Goal: Information Seeking & Learning: Learn about a topic

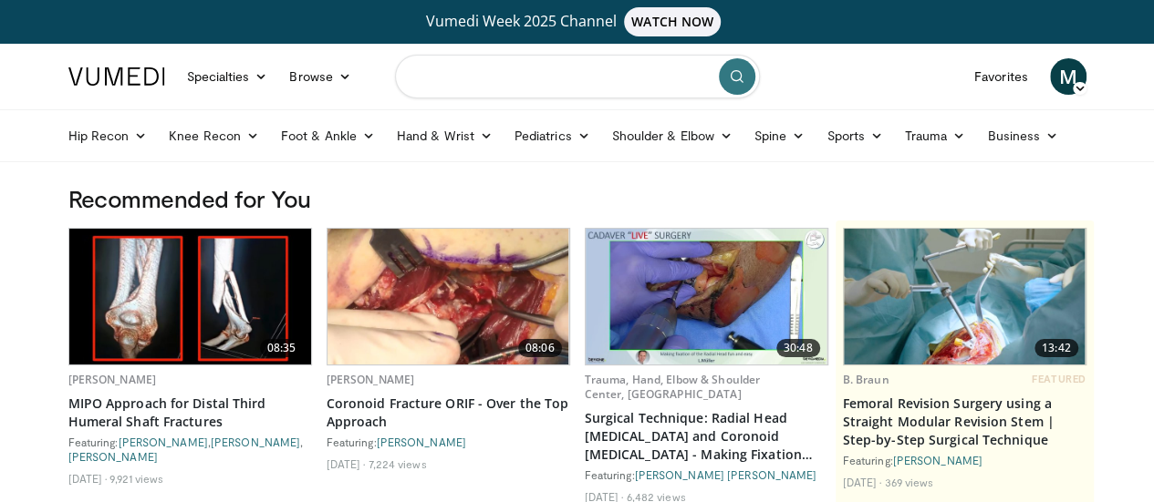
click at [521, 70] on input "Search topics, interventions" at bounding box center [577, 77] width 365 height 44
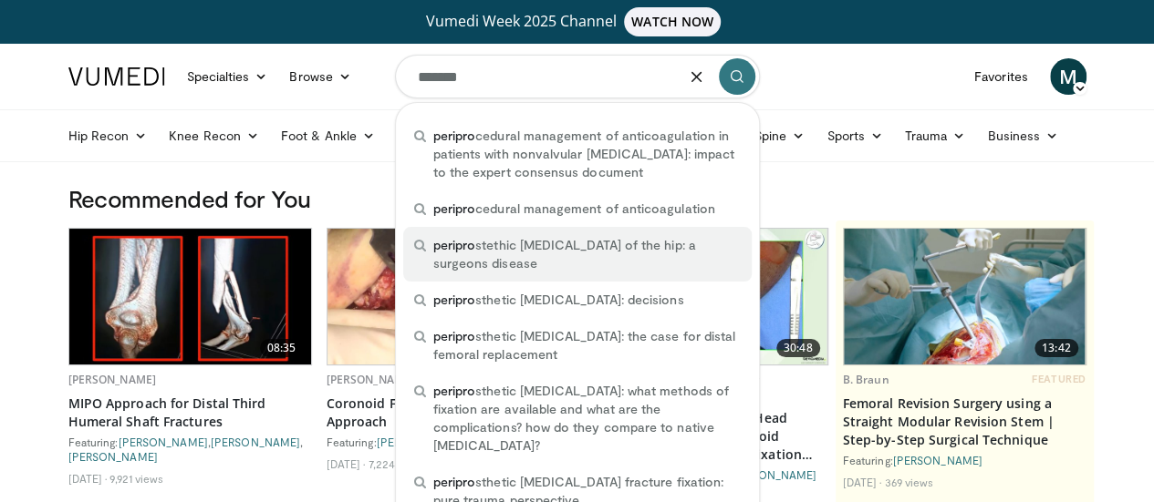
click at [551, 249] on span "peripro stethic fractures of the hip: a surgeons disease" at bounding box center [586, 254] width 307 height 36
type input "**********"
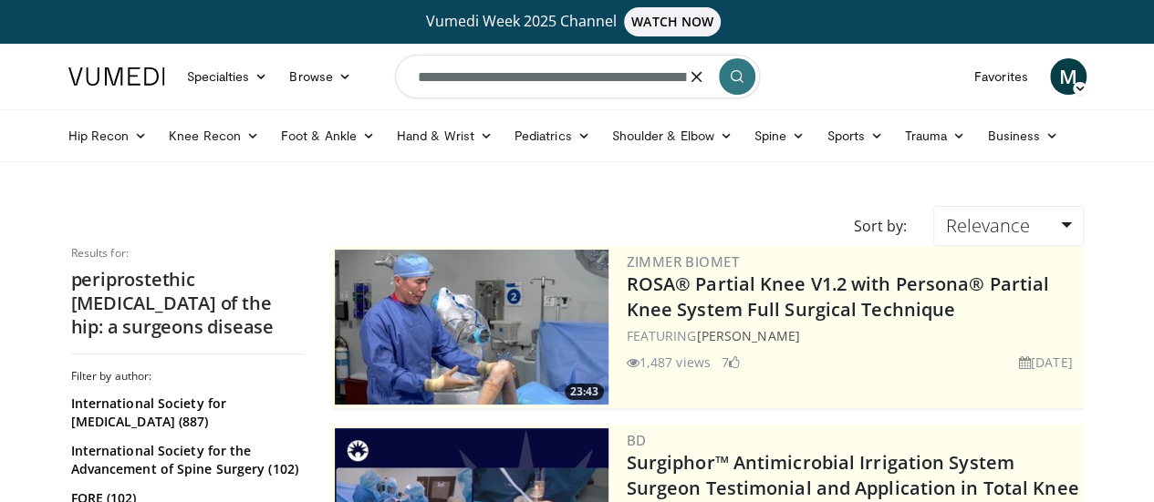
scroll to position [0, 86]
drag, startPoint x: 640, startPoint y: 76, endPoint x: 728, endPoint y: 83, distance: 87.8
click at [728, 83] on form "**********" at bounding box center [577, 77] width 365 height 66
type input "**********"
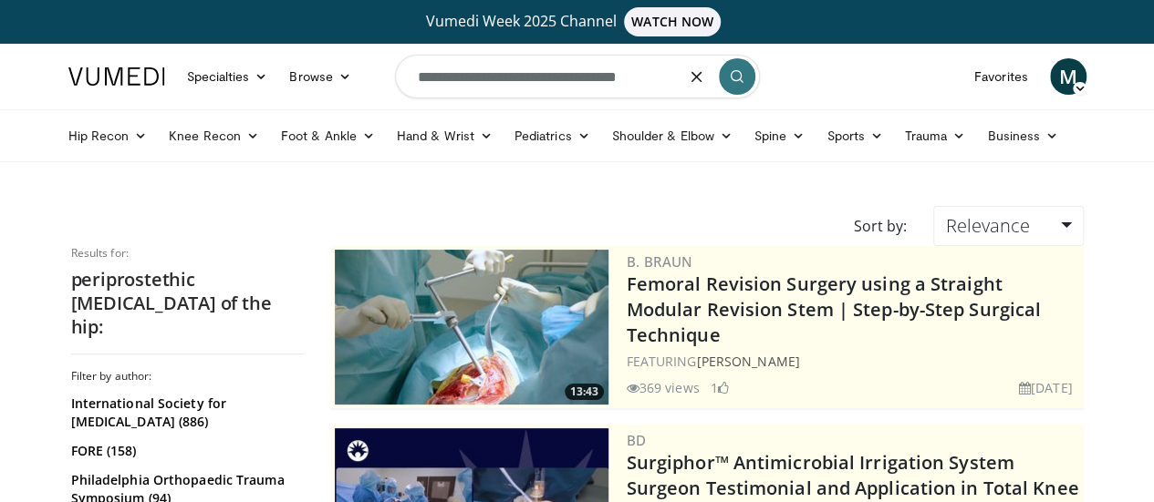
click at [662, 74] on input "**********" at bounding box center [577, 77] width 365 height 44
type input "**********"
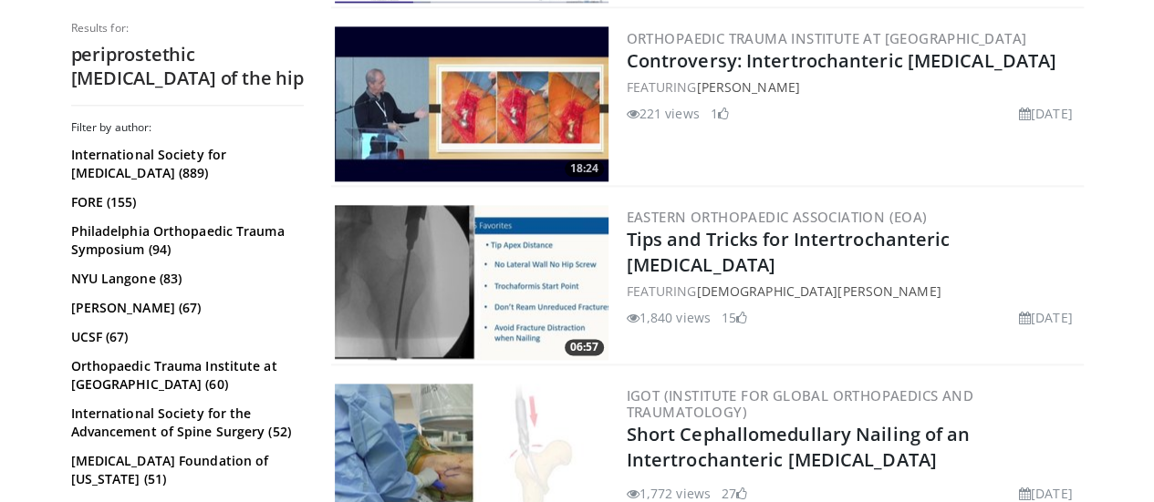
scroll to position [1118, 0]
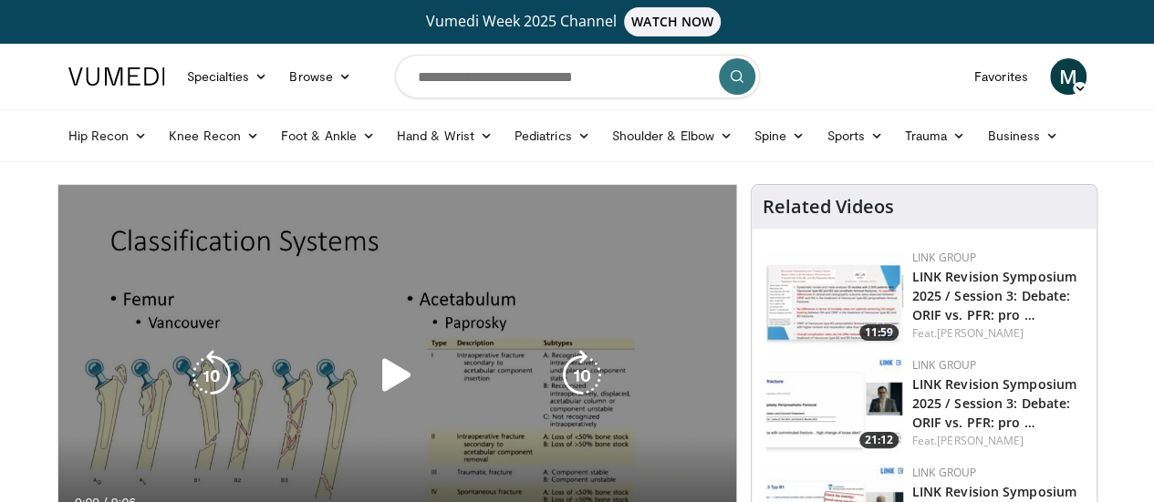
click at [401, 388] on icon "Video Player" at bounding box center [396, 375] width 51 height 51
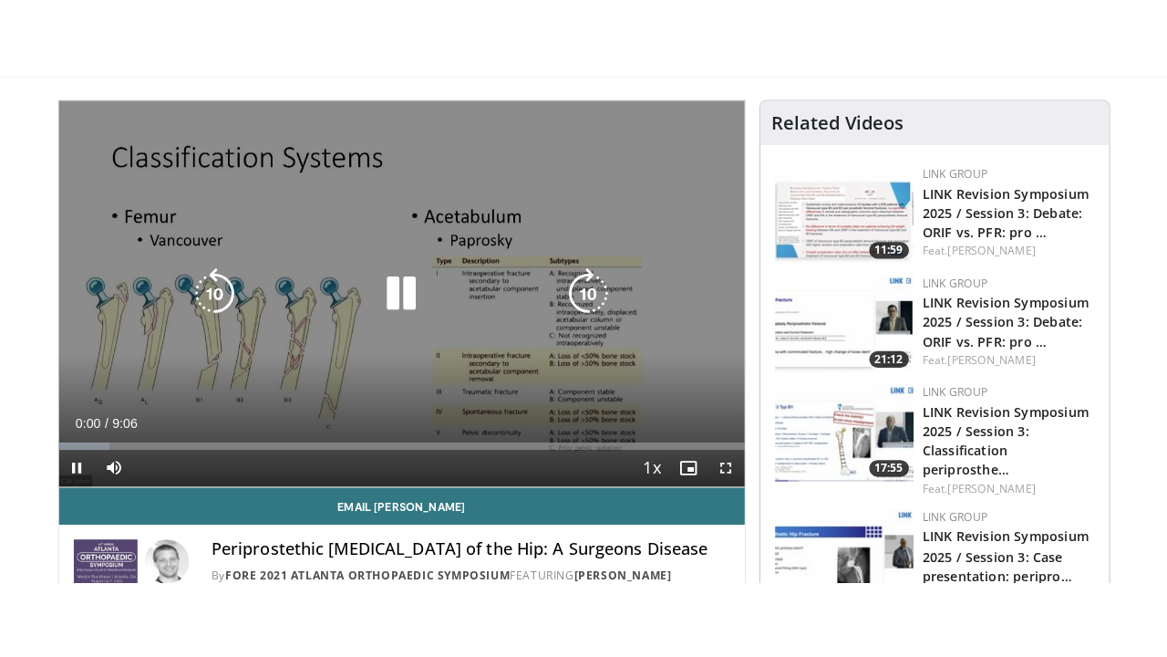
scroll to position [206, 0]
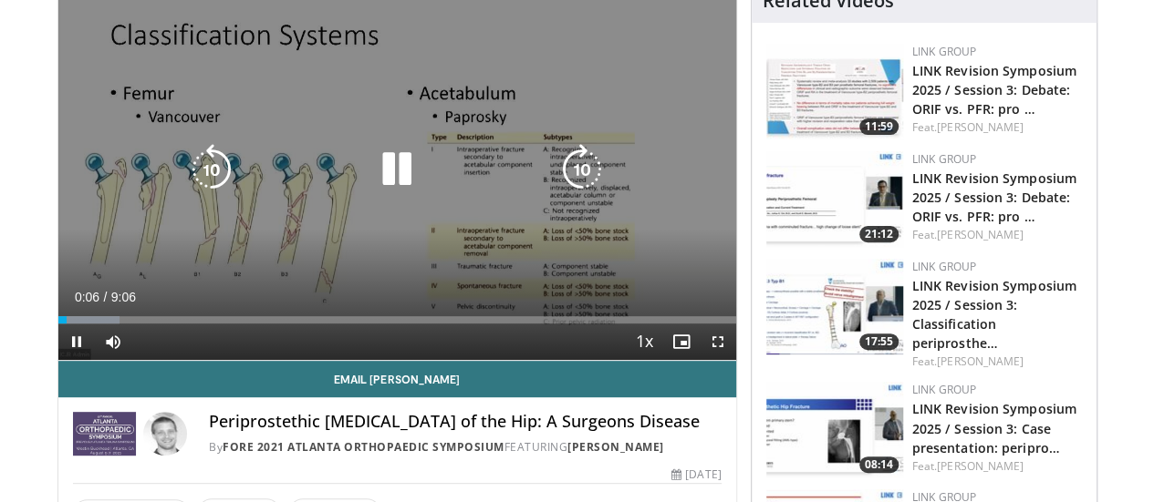
click at [594, 191] on icon "Video Player" at bounding box center [581, 169] width 51 height 51
click at [587, 181] on div "10 seconds Tap to unmute" at bounding box center [397, 169] width 678 height 381
click at [555, 121] on div "10 seconds Tap to unmute" at bounding box center [397, 169] width 678 height 381
click at [595, 181] on icon "Video Player" at bounding box center [581, 169] width 51 height 51
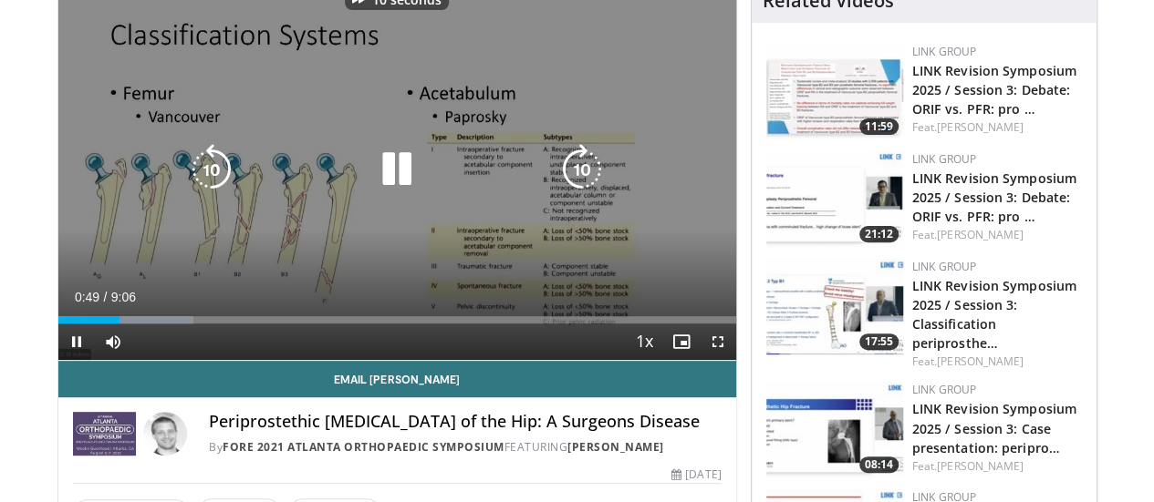
click at [595, 181] on icon "Video Player" at bounding box center [581, 169] width 51 height 51
click at [186, 182] on icon "Video Player" at bounding box center [211, 169] width 51 height 51
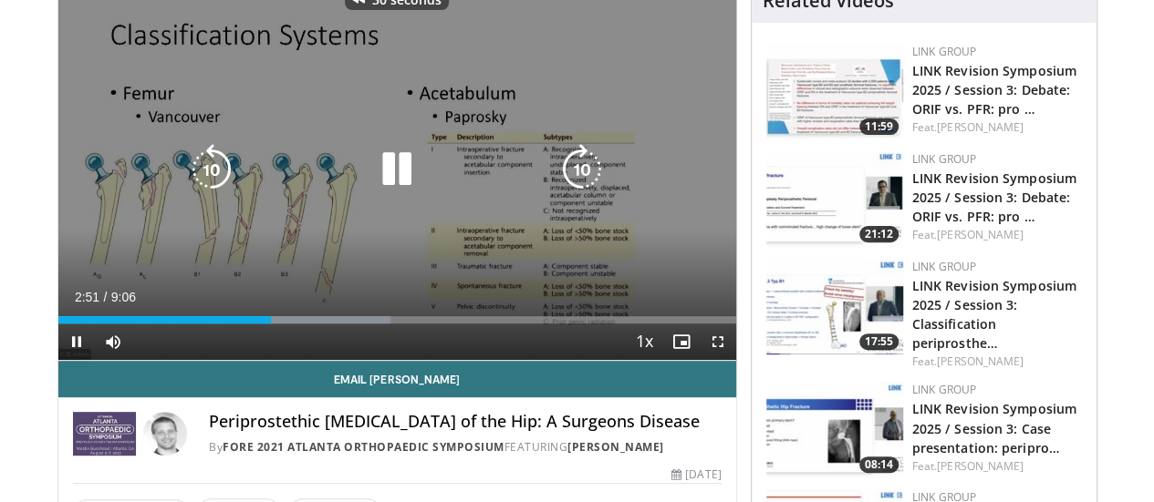
click at [186, 182] on icon "Video Player" at bounding box center [211, 169] width 51 height 51
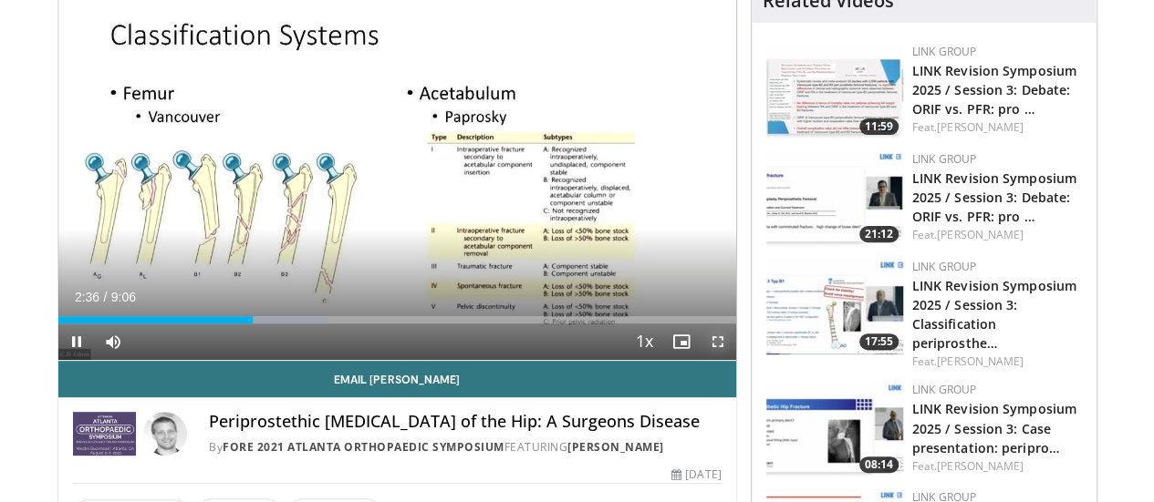
click at [733, 360] on span "Video Player" at bounding box center [717, 342] width 36 height 36
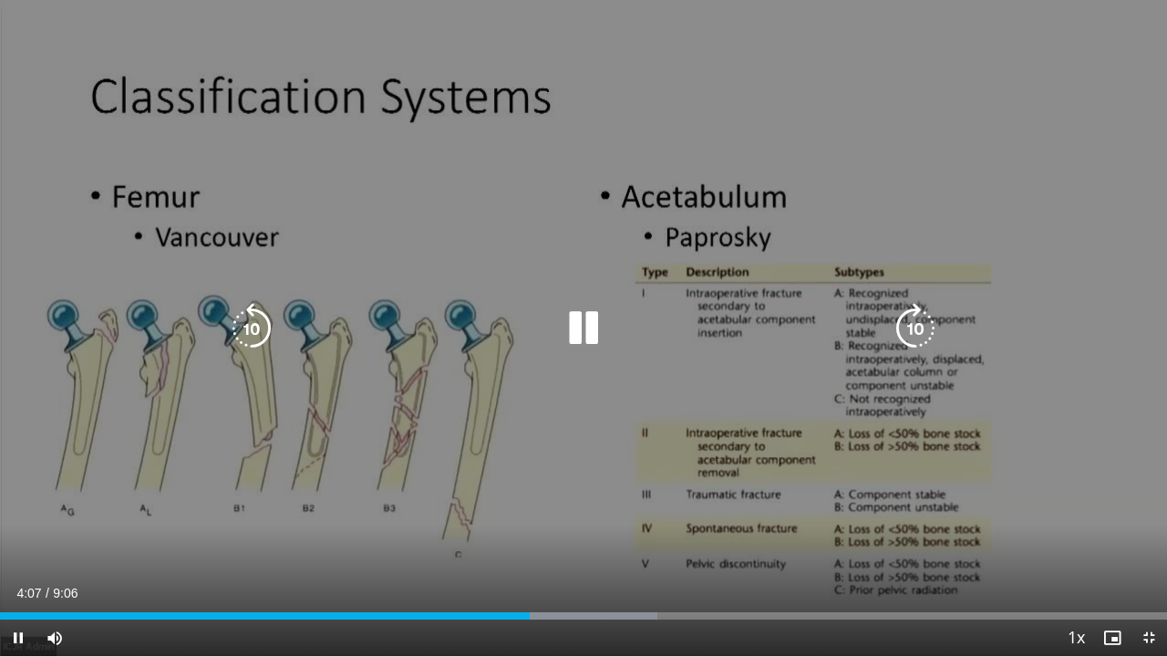
click at [248, 331] on icon "Video Player" at bounding box center [251, 328] width 51 height 51
click at [261, 319] on icon "Video Player" at bounding box center [251, 328] width 51 height 51
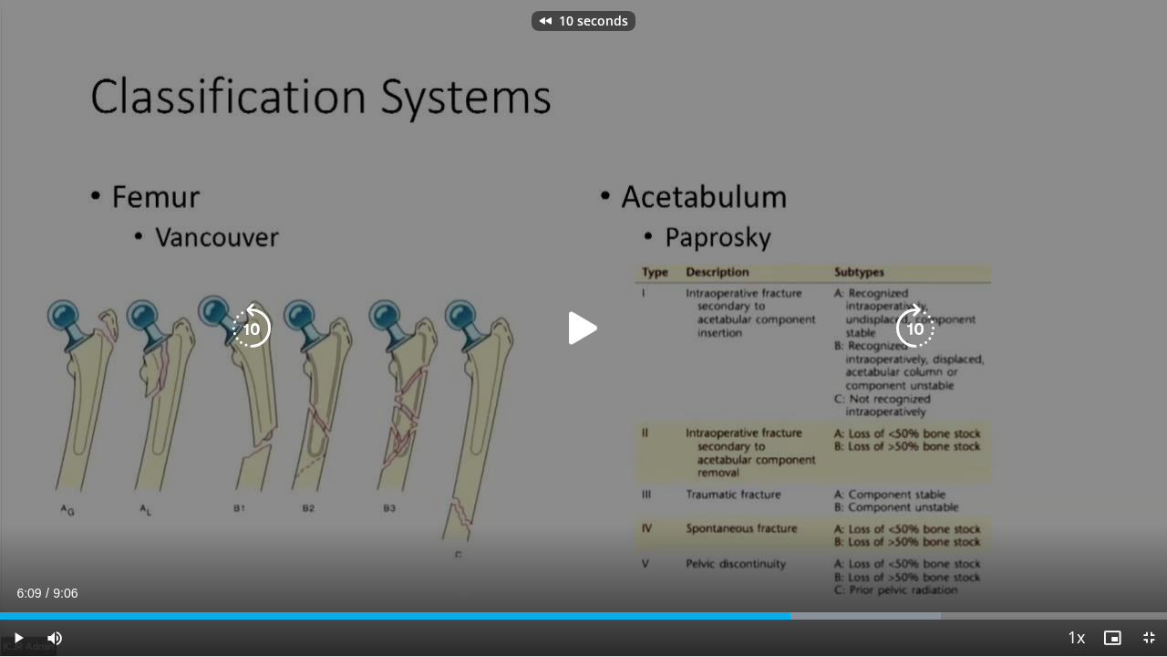
click at [261, 319] on icon "Video Player" at bounding box center [251, 328] width 51 height 51
click at [562, 343] on icon "Video Player" at bounding box center [583, 328] width 51 height 51
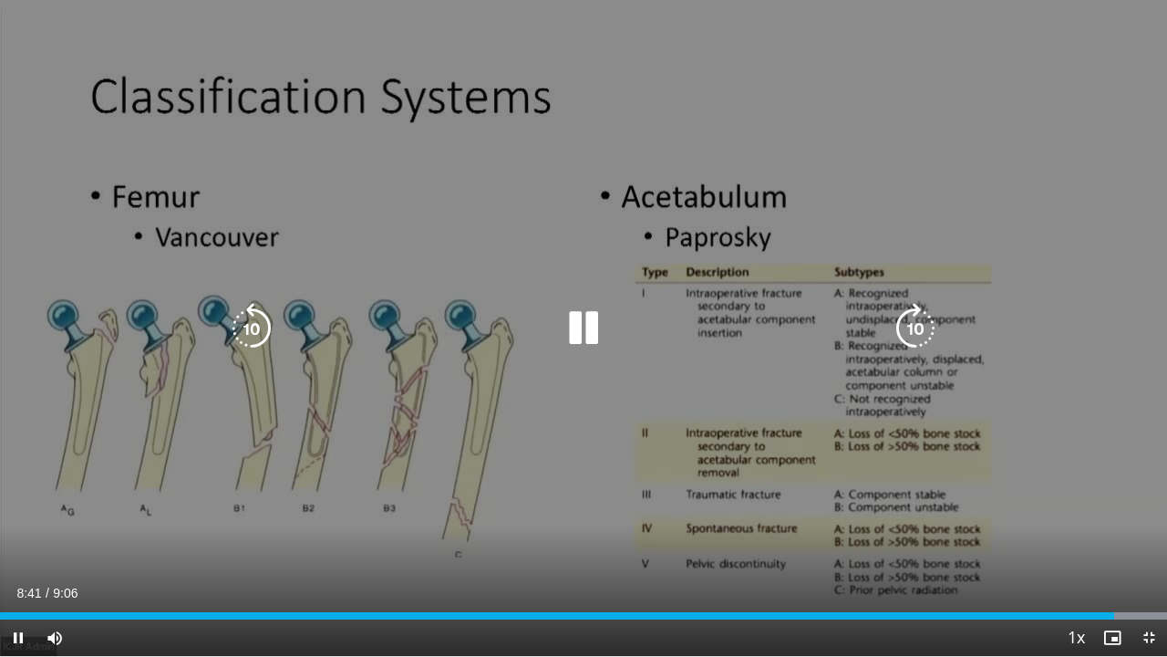
click at [264, 316] on icon "Video Player" at bounding box center [251, 328] width 51 height 51
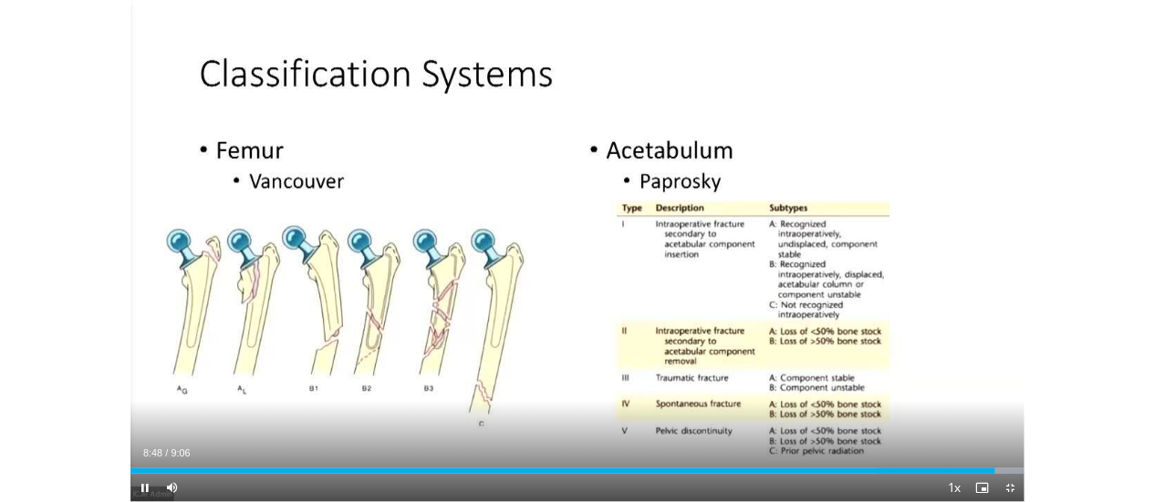
scroll to position [622, 0]
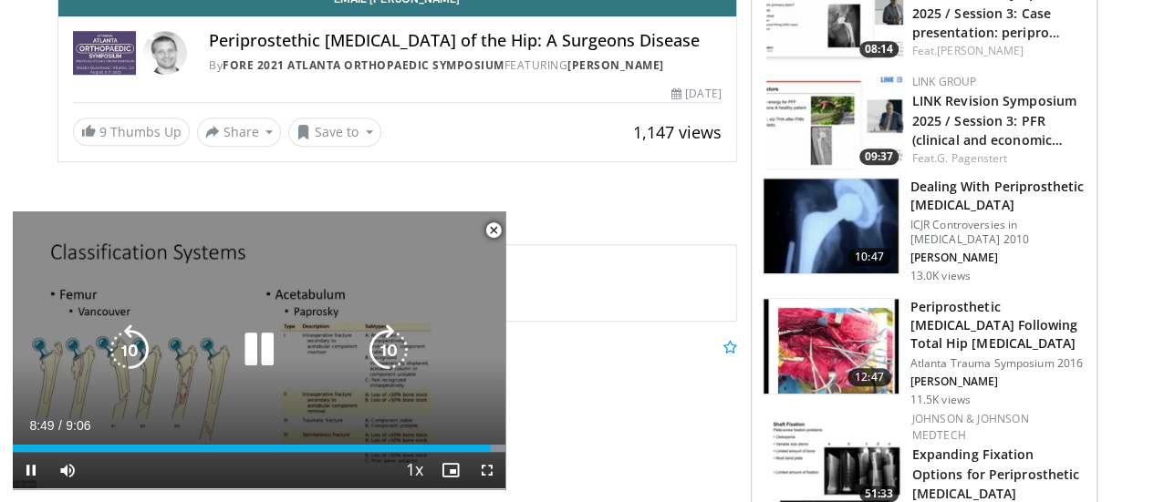
click at [460, 265] on div "20 seconds Tap to unmute" at bounding box center [259, 350] width 492 height 277
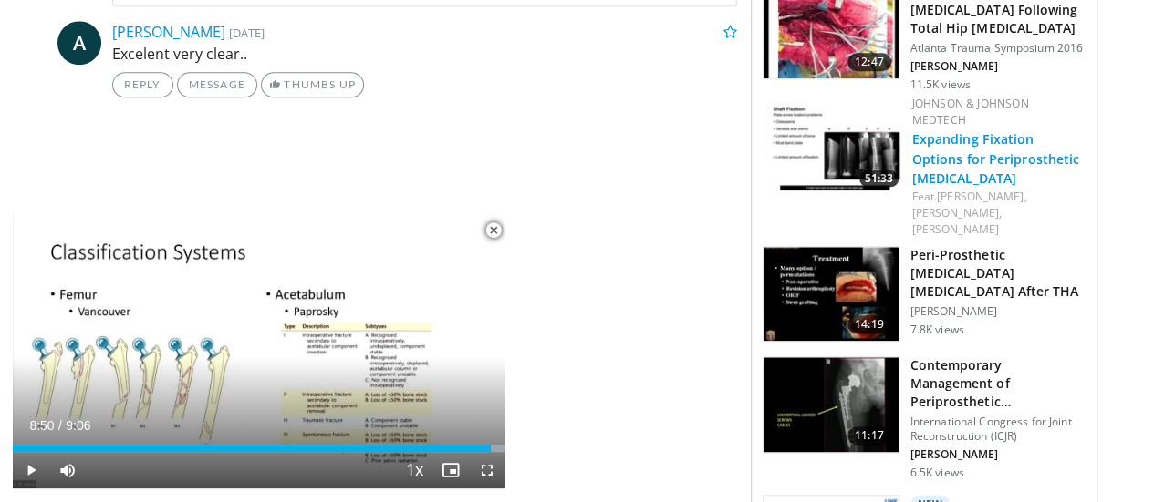
scroll to position [877, 0]
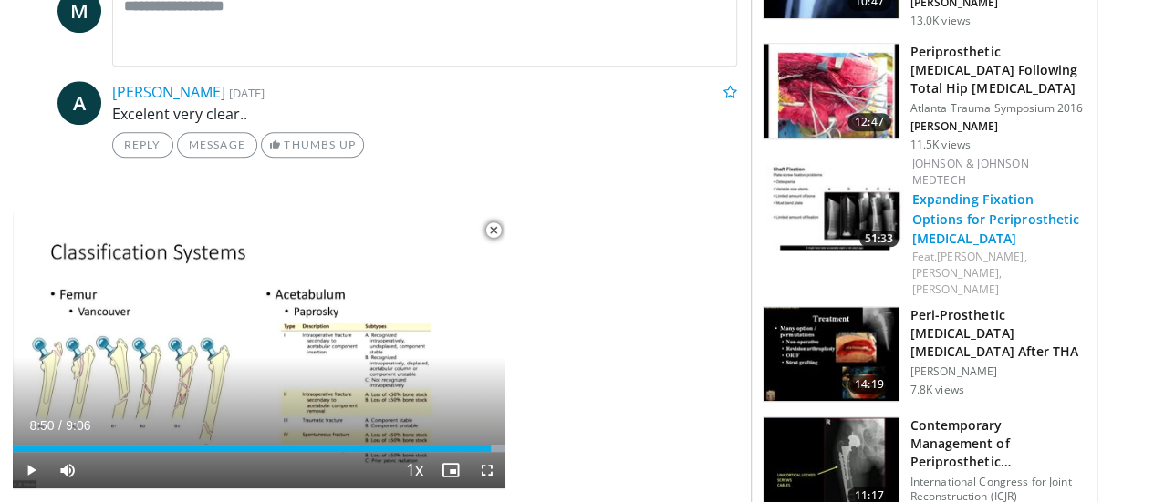
click at [987, 191] on link "Expanding Fixation Options for Periprosthetic [MEDICAL_DATA]" at bounding box center [996, 219] width 168 height 56
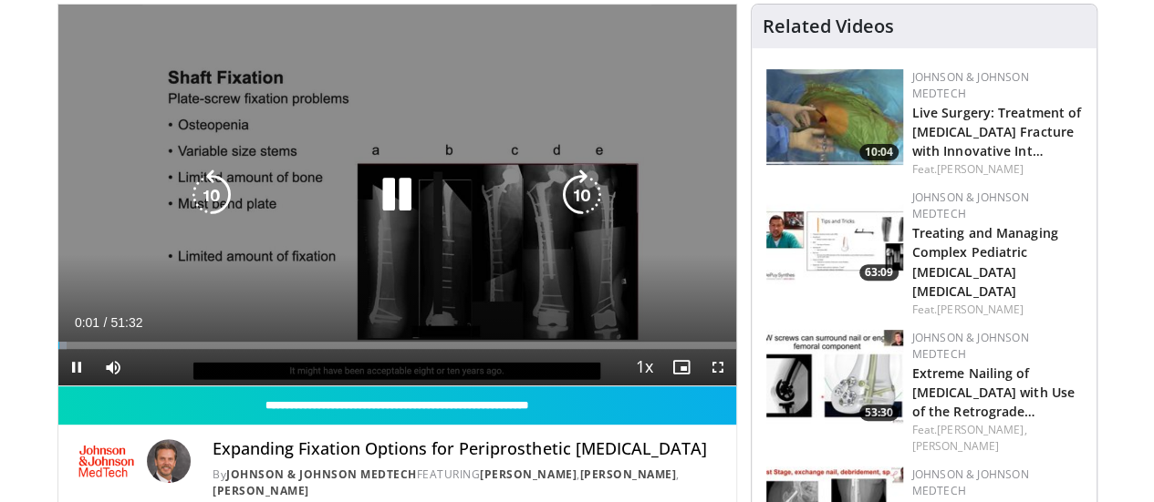
scroll to position [213, 0]
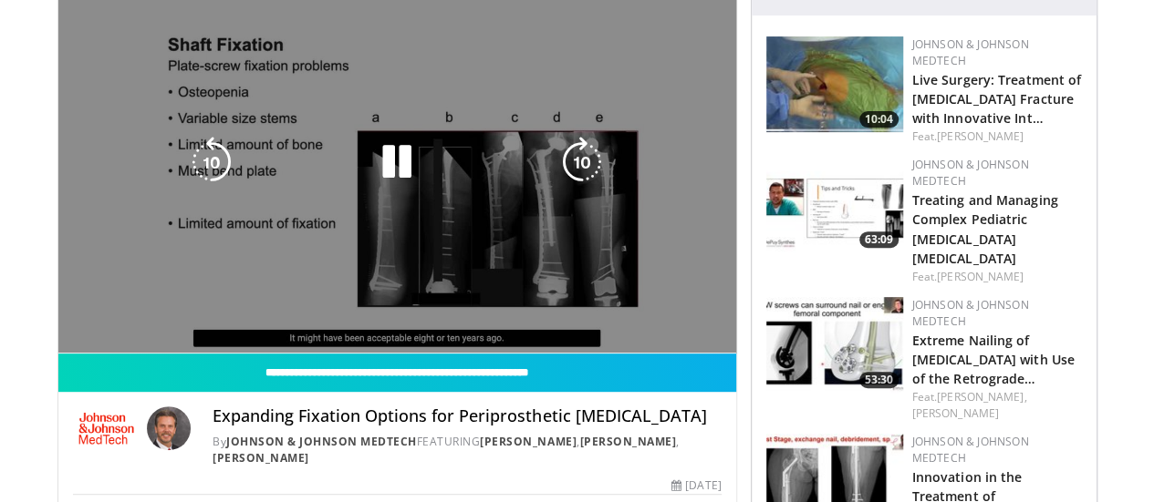
click at [579, 175] on icon "Video Player" at bounding box center [581, 162] width 51 height 51
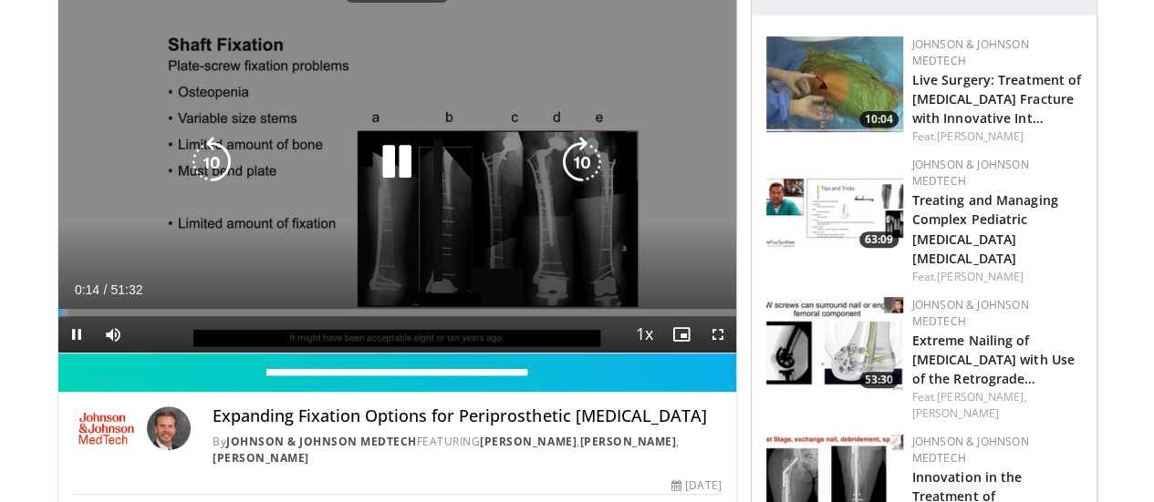
click at [579, 175] on icon "Video Player" at bounding box center [581, 162] width 51 height 51
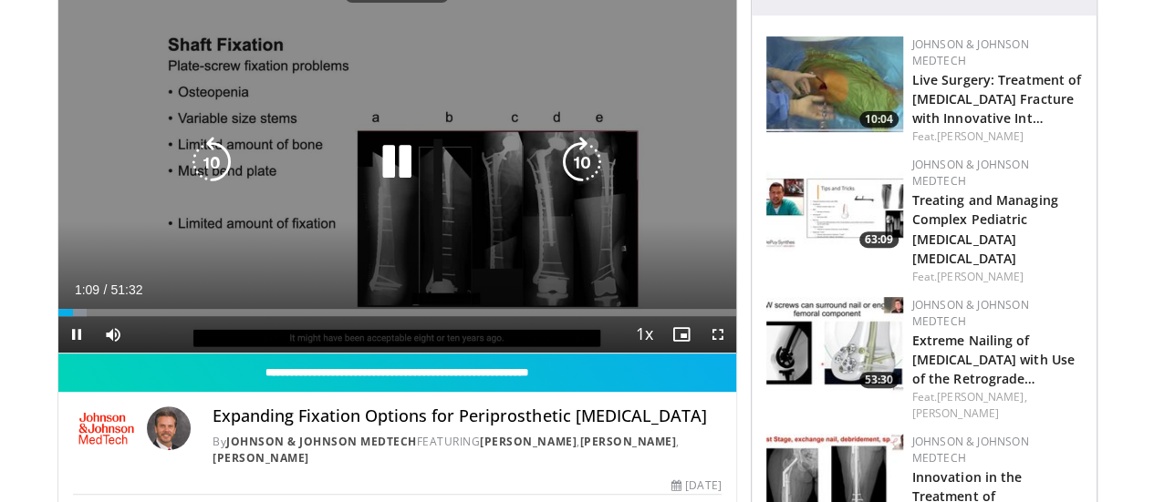
click at [579, 175] on icon "Video Player" at bounding box center [581, 162] width 51 height 51
click at [579, 175] on div "70 seconds Tap to unmute" at bounding box center [397, 162] width 678 height 381
click at [597, 224] on div "70 seconds Tap to unmute" at bounding box center [397, 162] width 678 height 381
drag, startPoint x: 569, startPoint y: 160, endPoint x: 587, endPoint y: 178, distance: 25.8
click at [587, 178] on icon "Video Player" at bounding box center [581, 162] width 51 height 51
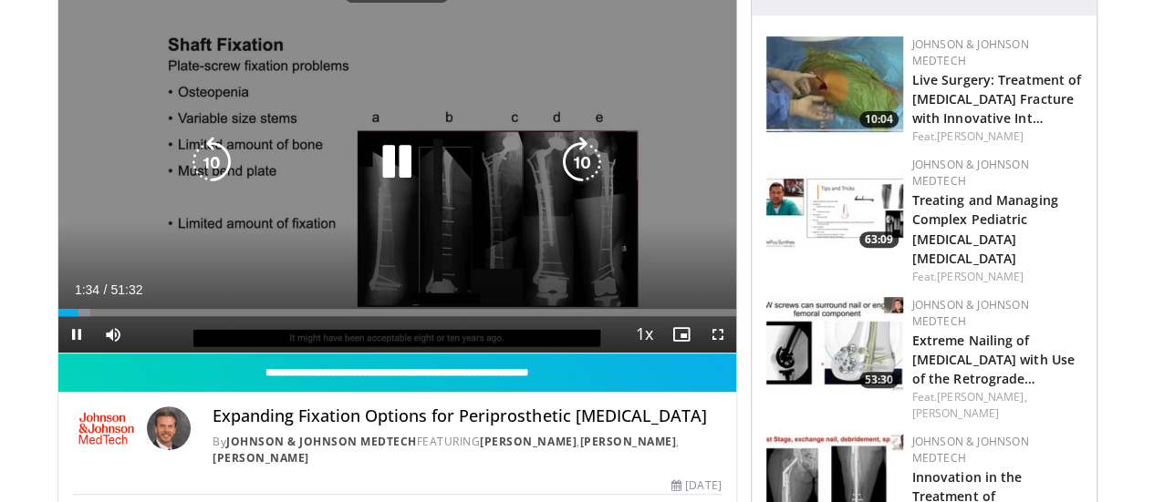
click at [587, 178] on icon "Video Player" at bounding box center [581, 162] width 51 height 51
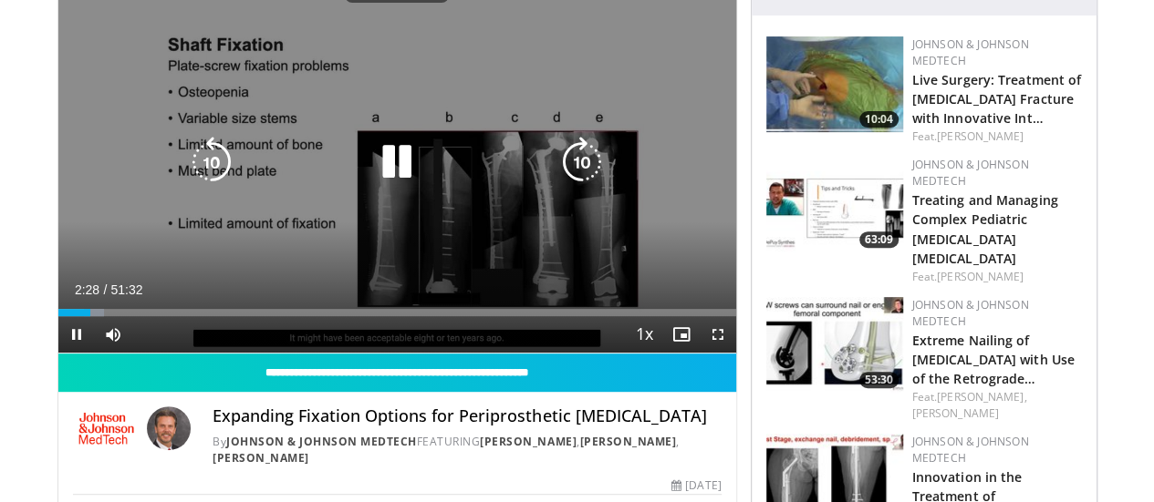
click at [587, 178] on icon "Video Player" at bounding box center [581, 162] width 51 height 51
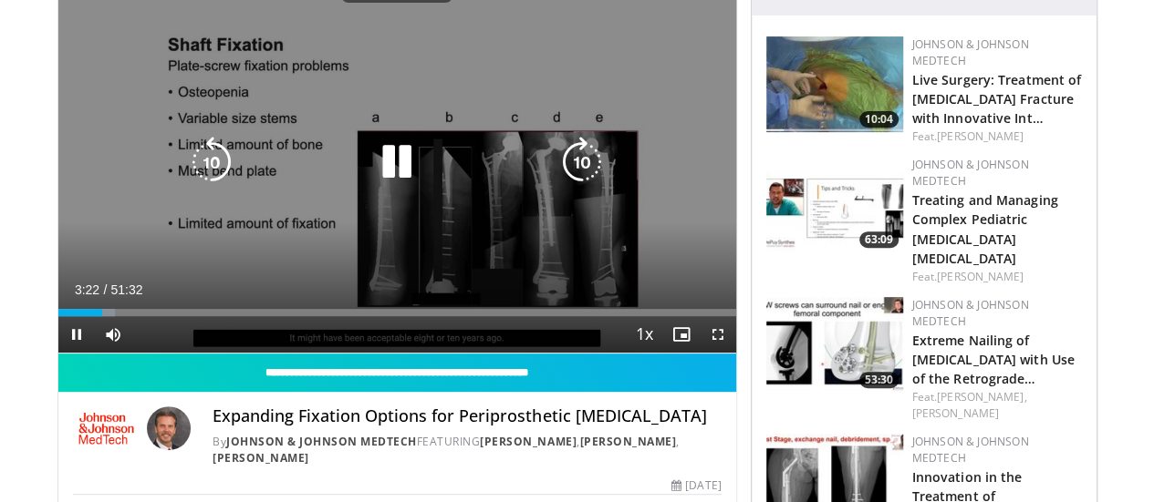
click at [587, 178] on icon "Video Player" at bounding box center [581, 162] width 51 height 51
click at [595, 180] on icon "Video Player" at bounding box center [581, 162] width 51 height 51
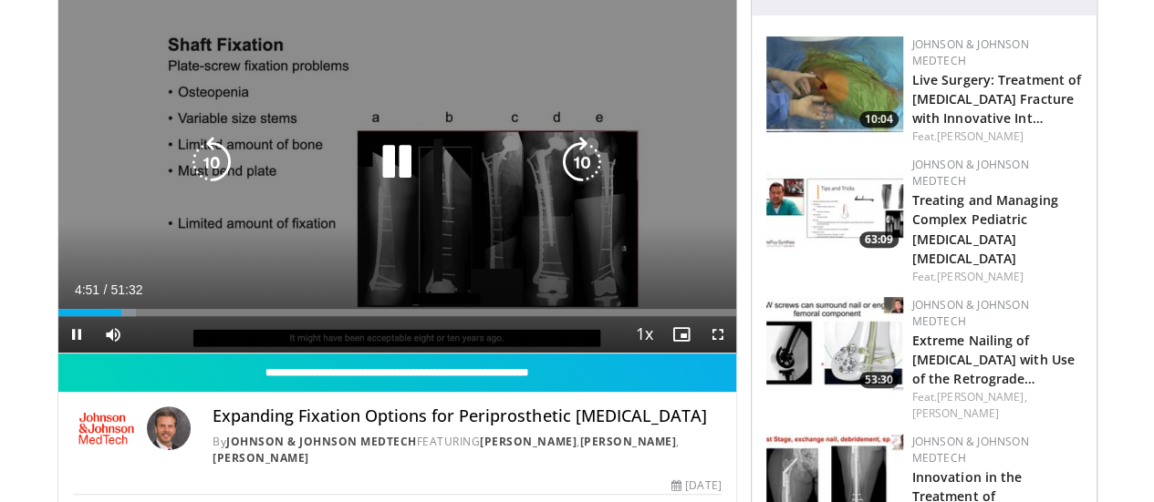
click at [576, 185] on icon "Video Player" at bounding box center [581, 162] width 51 height 51
click at [186, 181] on icon "Video Player" at bounding box center [211, 162] width 51 height 51
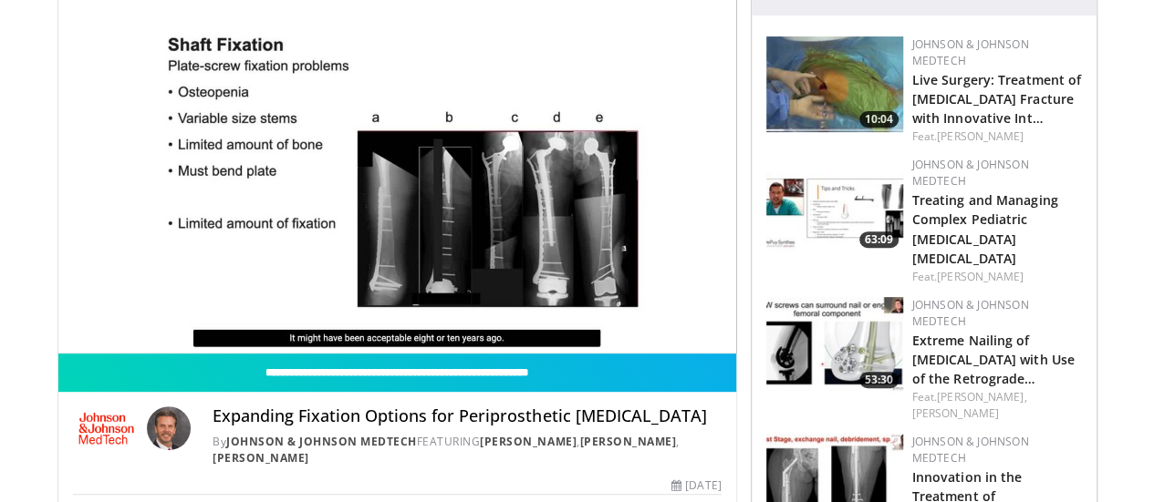
click at [487, 243] on div "10 seconds Tap to unmute" at bounding box center [397, 162] width 678 height 381
